Goal: Task Accomplishment & Management: Manage account settings

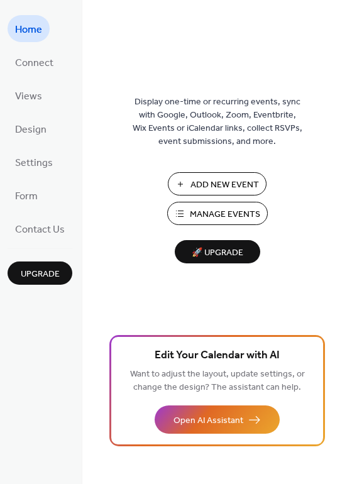
click at [229, 208] on span "Manage Events" at bounding box center [225, 214] width 70 height 13
click at [223, 213] on span "Manage Events" at bounding box center [225, 214] width 70 height 13
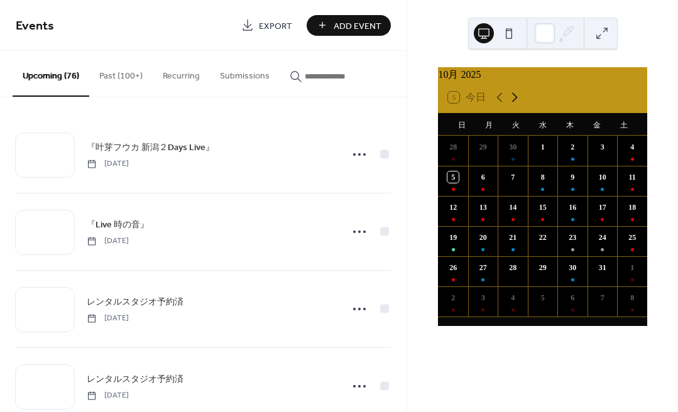
click at [516, 101] on icon at bounding box center [514, 97] width 15 height 15
click at [524, 112] on div "5 今日" at bounding box center [542, 97] width 209 height 30
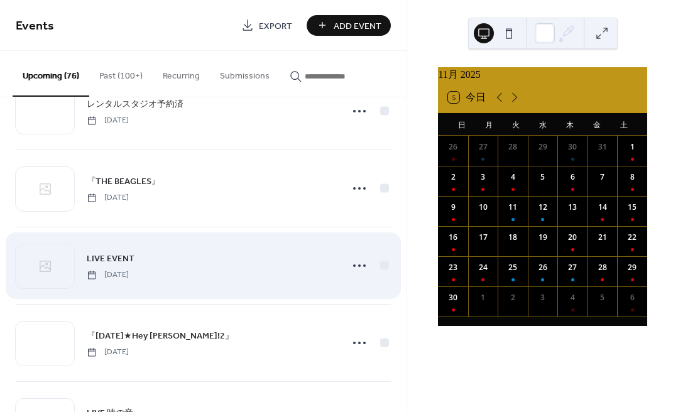
scroll to position [2280, 0]
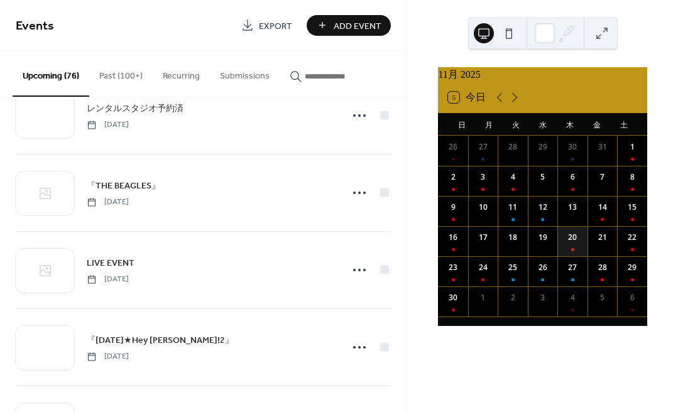
click at [568, 253] on div "20" at bounding box center [572, 241] width 30 height 30
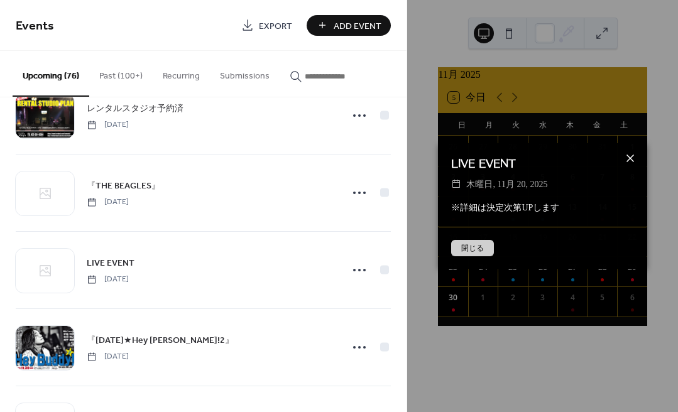
click at [629, 158] on icon at bounding box center [630, 159] width 8 height 8
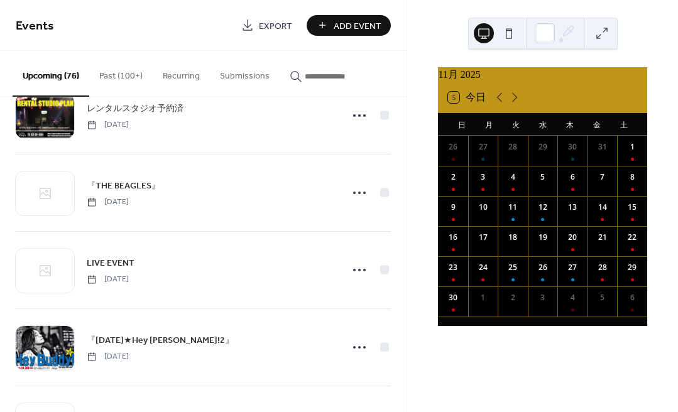
click at [342, 26] on span "Add Event" at bounding box center [358, 25] width 48 height 13
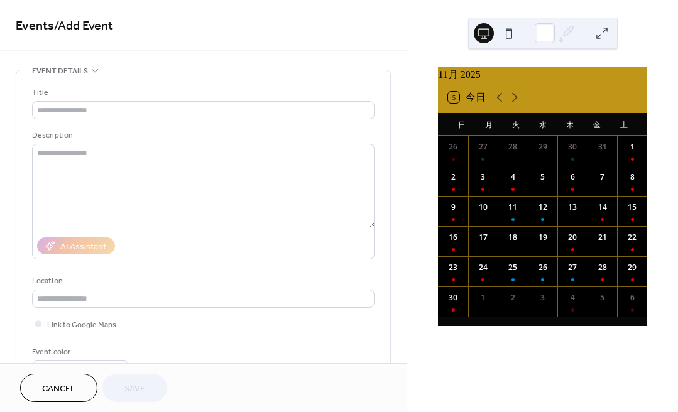
click at [65, 386] on span "Cancel" at bounding box center [58, 389] width 33 height 13
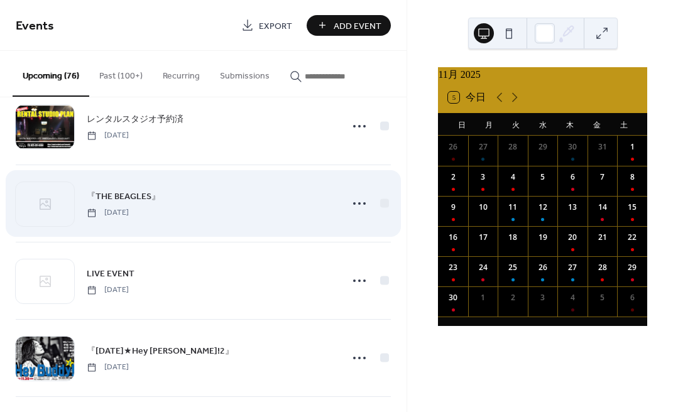
scroll to position [2270, 0]
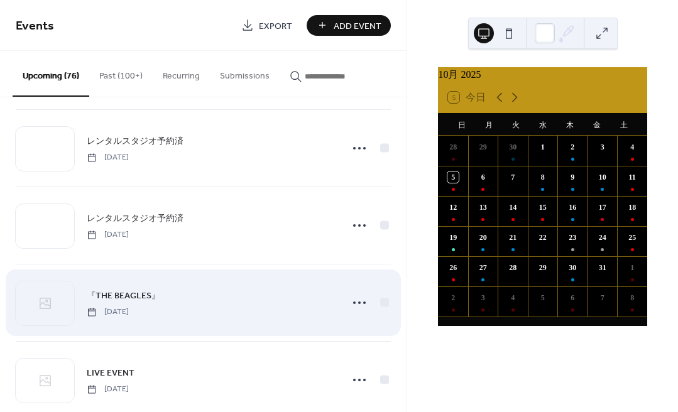
scroll to position [2181, 0]
